Goal: Use online tool/utility

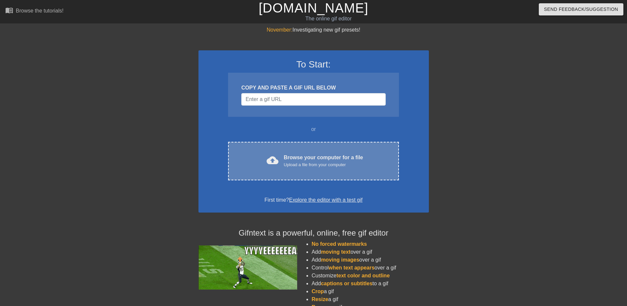
click at [323, 159] on div "Browse your computer for a file Upload a file from your computer" at bounding box center [323, 161] width 79 height 14
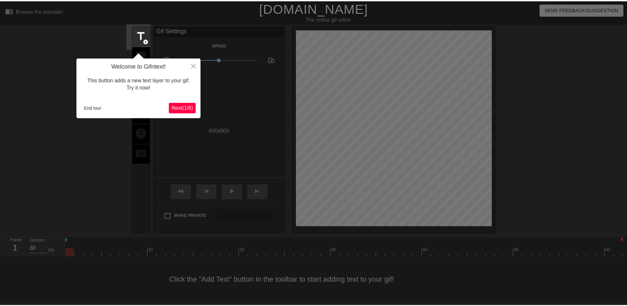
scroll to position [2, 0]
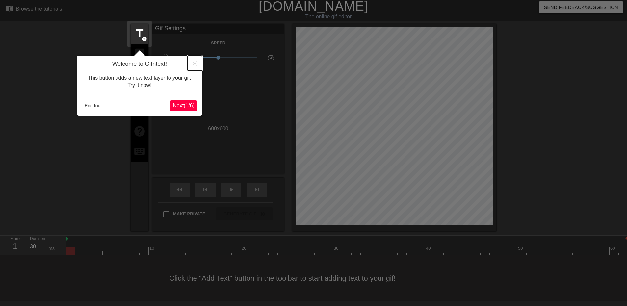
click at [193, 64] on icon "Close" at bounding box center [195, 63] width 5 height 5
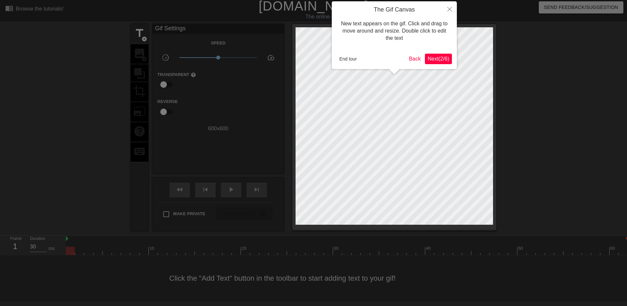
scroll to position [0, 0]
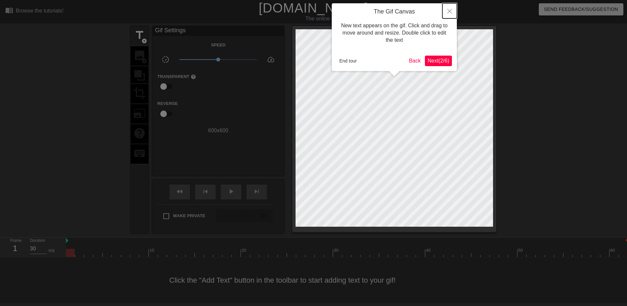
click at [448, 13] on icon "Close" at bounding box center [450, 11] width 5 height 5
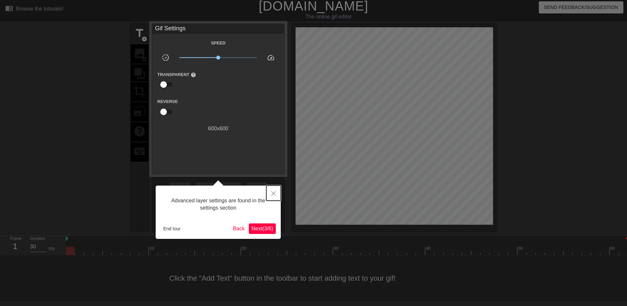
click at [274, 189] on button "Close" at bounding box center [273, 193] width 14 height 15
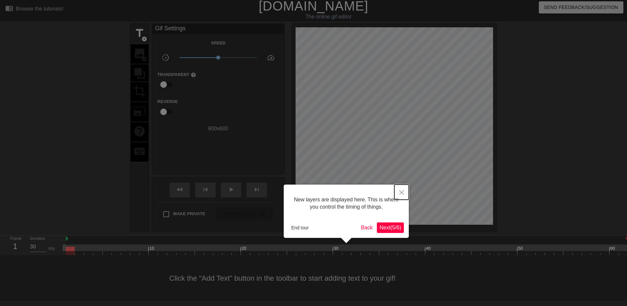
click at [400, 189] on button "Close" at bounding box center [402, 192] width 14 height 15
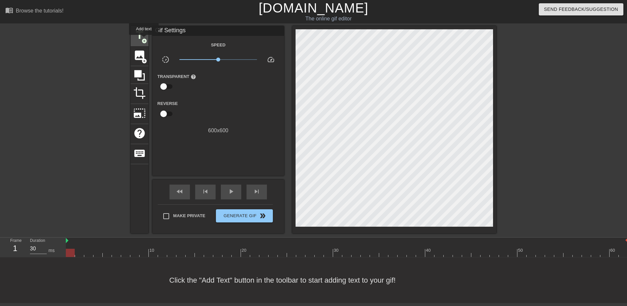
click at [144, 40] on span "add_circle" at bounding box center [145, 41] width 6 height 6
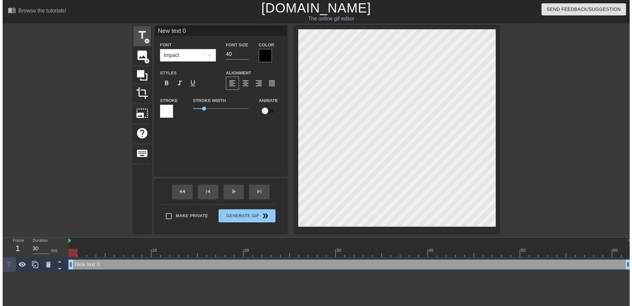
scroll to position [0, 0]
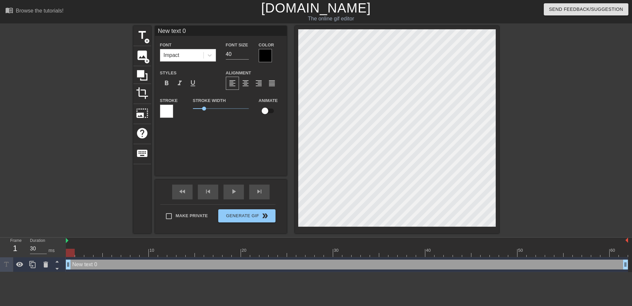
click at [207, 260] on div "New text 0 drag_handle drag_handle" at bounding box center [347, 265] width 563 height 10
drag, startPoint x: 185, startPoint y: 31, endPoint x: 150, endPoint y: 24, distance: 36.3
click at [151, 25] on div "menu_book Browse the tutorials! [DOMAIN_NAME] The online gif editor Send Feedba…" at bounding box center [316, 136] width 632 height 272
paste input "A1Mb0t"
click at [141, 40] on span "title" at bounding box center [142, 35] width 13 height 13
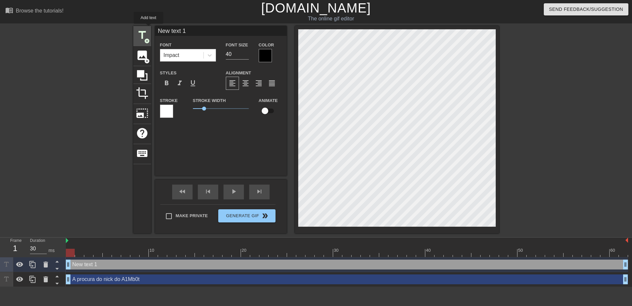
drag, startPoint x: 202, startPoint y: 33, endPoint x: 148, endPoint y: 27, distance: 54.0
click at [148, 28] on div "title add_circle image add_circle crop photo_size_select_large help keyboard Ne…" at bounding box center [316, 130] width 366 height 208
type input "farto de bla bla"
click at [257, 218] on span "Generate Gif double_arrow" at bounding box center [247, 216] width 52 height 8
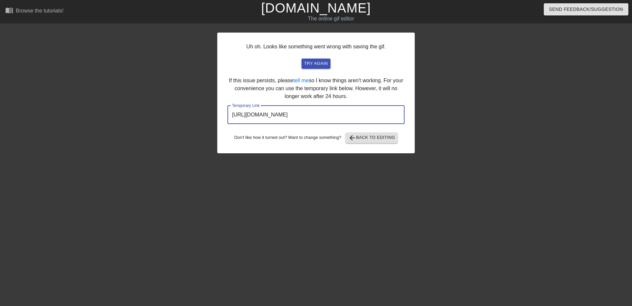
drag, startPoint x: 364, startPoint y: 114, endPoint x: 375, endPoint y: 115, distance: 10.9
click at [364, 114] on input "[URL][DOMAIN_NAME]" at bounding box center [316, 115] width 177 height 18
drag, startPoint x: 376, startPoint y: 114, endPoint x: 200, endPoint y: 108, distance: 177.0
click at [185, 113] on div "Uh oh. Looks like something went wrong with saving the gif. try again If this i…" at bounding box center [316, 125] width 632 height 198
